Goal: Task Accomplishment & Management: Manage account settings

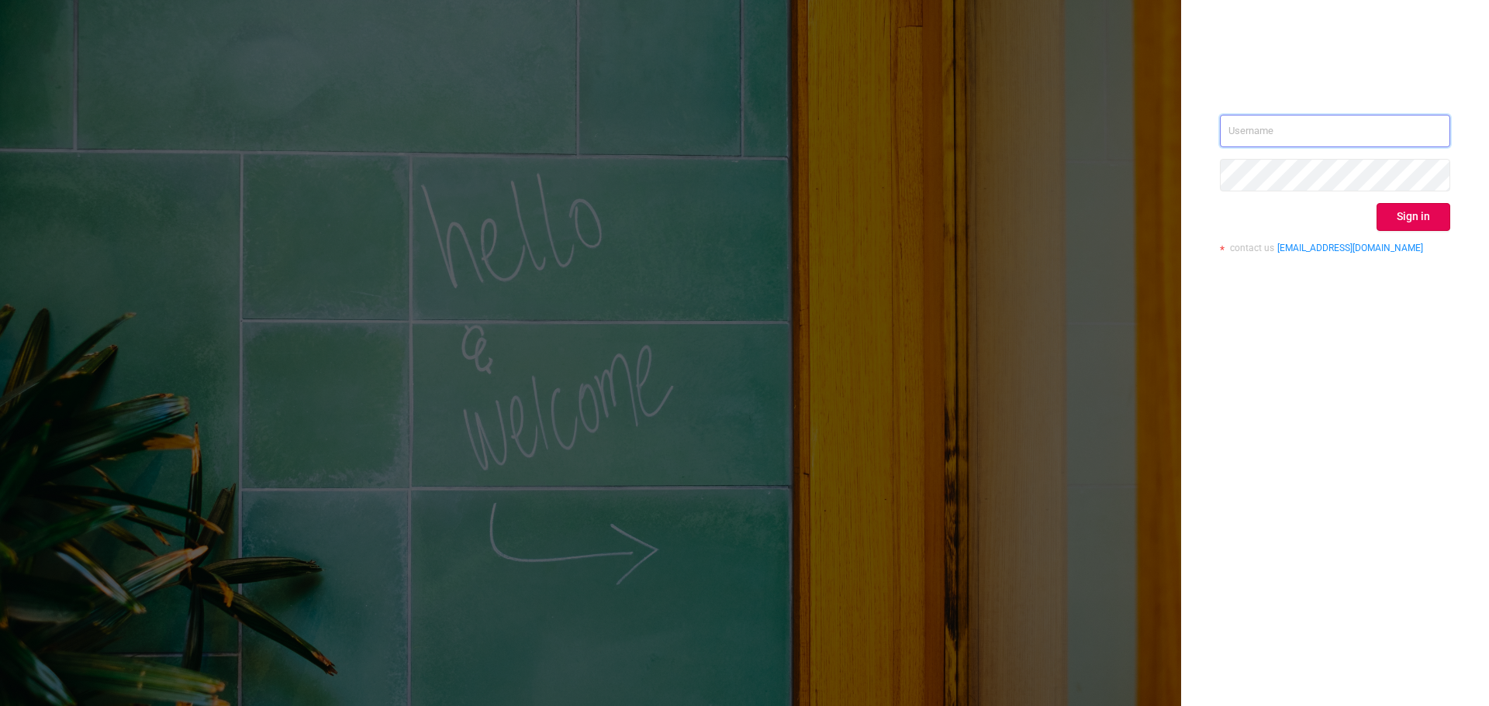
click at [1323, 128] on input "text" at bounding box center [1335, 131] width 230 height 33
paste input "[PERSON_NAME][EMAIL_ADDRESS][DOMAIN_NAME]"
type input "[PERSON_NAME][EMAIL_ADDRESS][DOMAIN_NAME]"
click at [1308, 423] on div "[PERSON_NAME][EMAIL_ADDRESS][DOMAIN_NAME] Sign in contact us [EMAIL_ADDRESS][DO…" at bounding box center [1335, 353] width 308 height 706
click at [1430, 208] on button "Sign in" at bounding box center [1413, 217] width 74 height 28
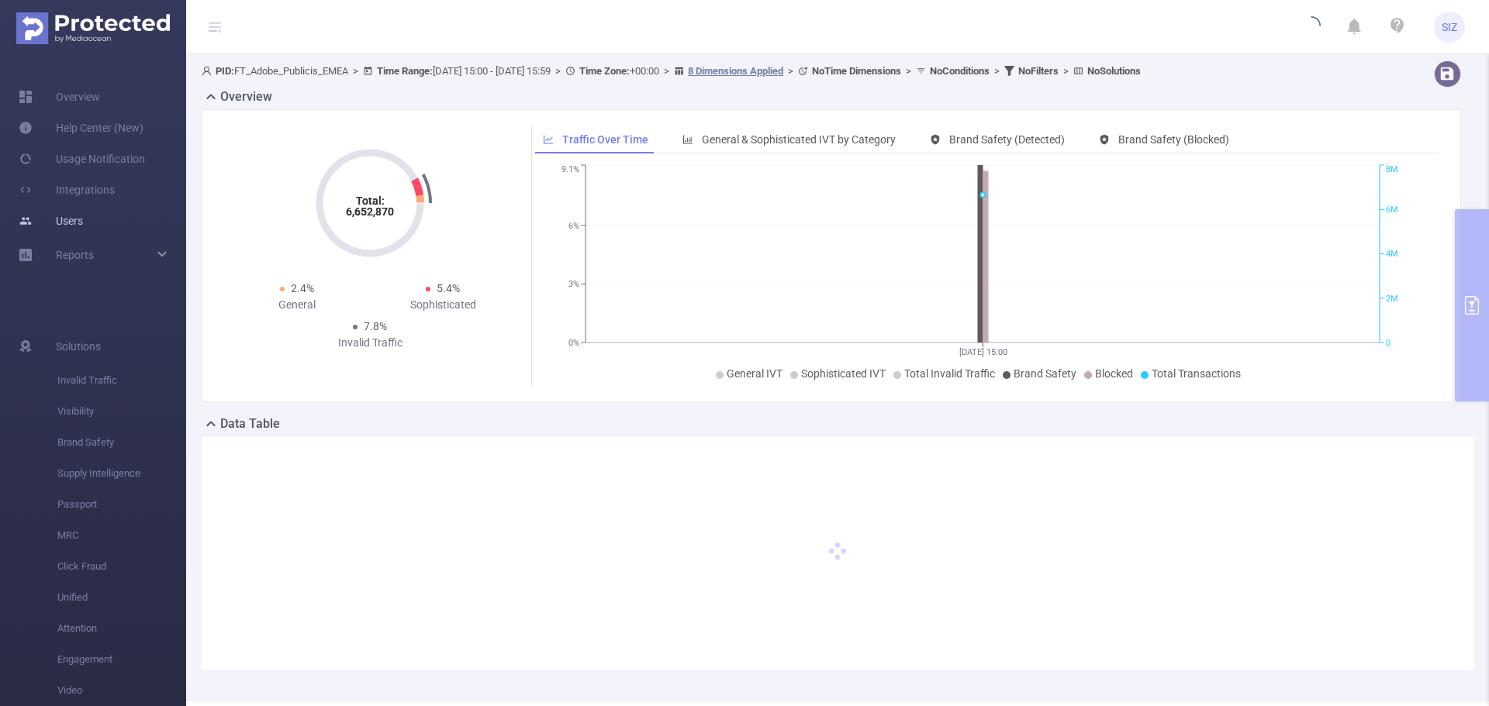
click at [70, 225] on link "Users" at bounding box center [51, 220] width 64 height 31
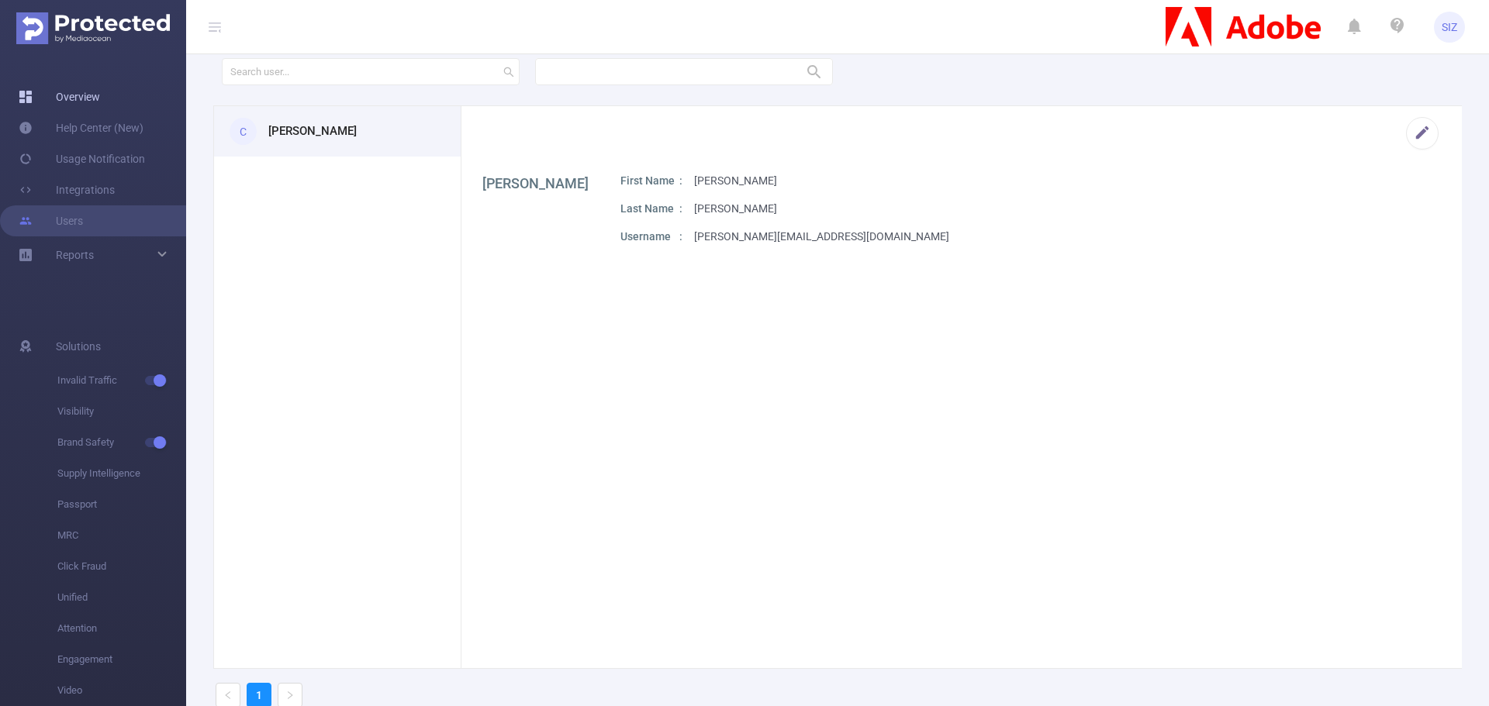
click at [81, 105] on link "Overview" at bounding box center [59, 96] width 81 height 31
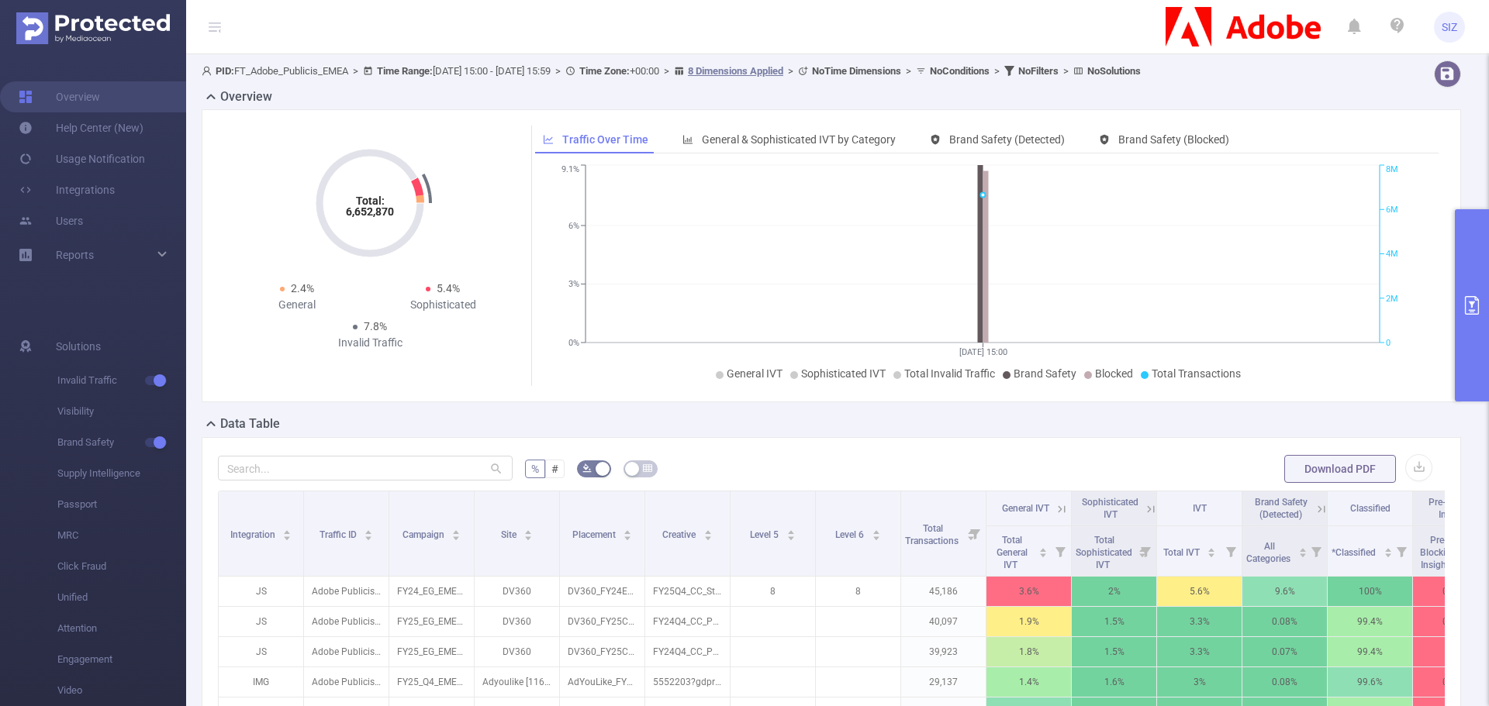
click at [1460, 311] on button "primary" at bounding box center [1471, 305] width 34 height 192
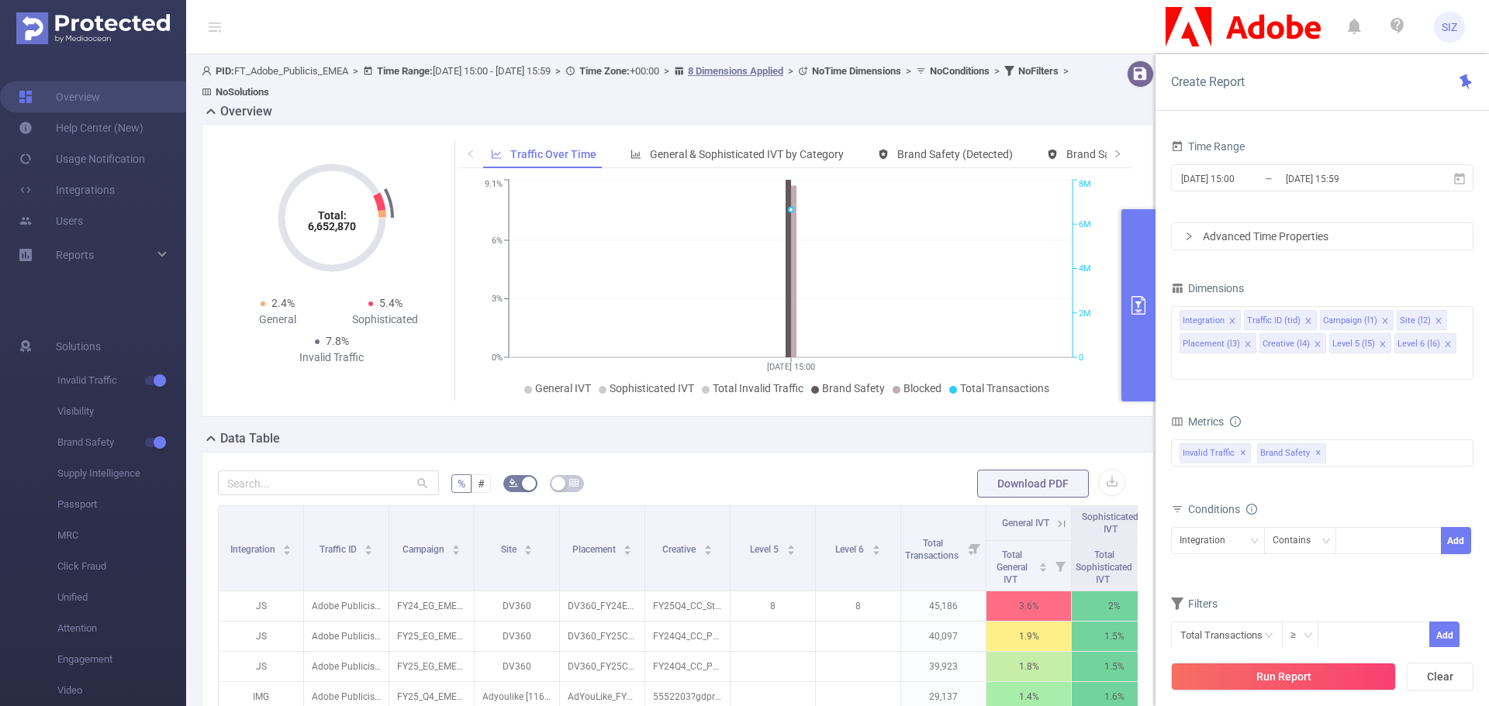
click at [1447, 31] on span "SIZ" at bounding box center [1449, 27] width 16 height 31
click at [1382, 113] on link "Logout" at bounding box center [1380, 124] width 171 height 22
